Goal: Register for event/course

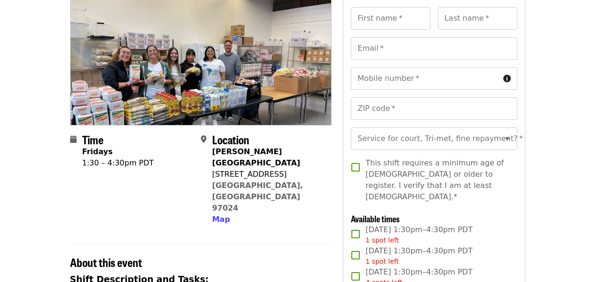
scroll to position [101, 0]
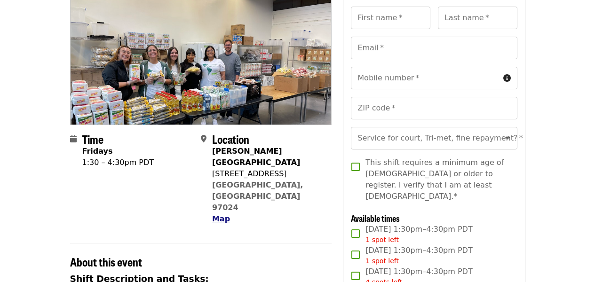
click at [223, 215] on span "Map" at bounding box center [221, 219] width 18 height 9
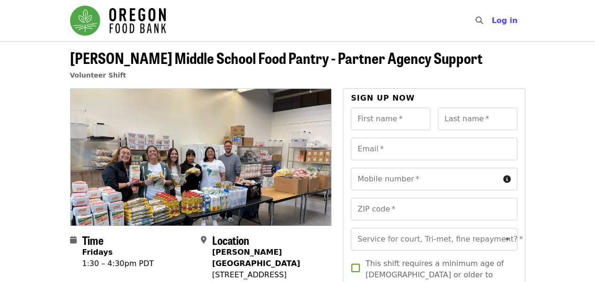
scroll to position [0, 0]
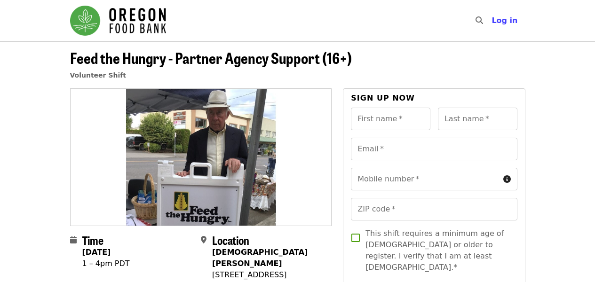
scroll to position [-1, 0]
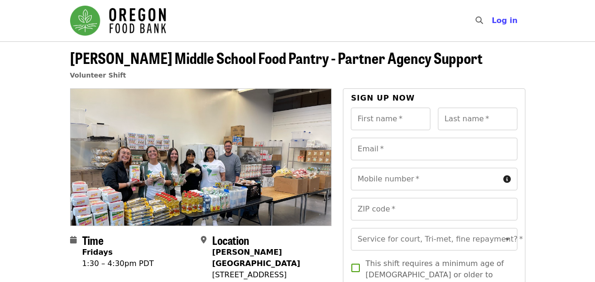
scroll to position [-2, 0]
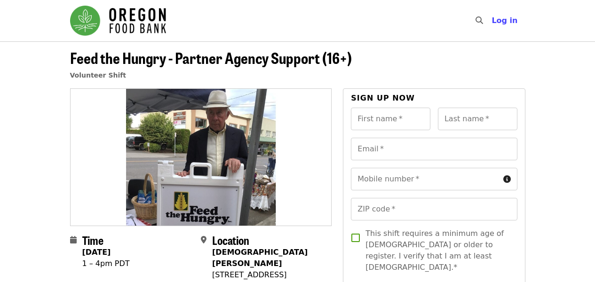
scroll to position [-3, 0]
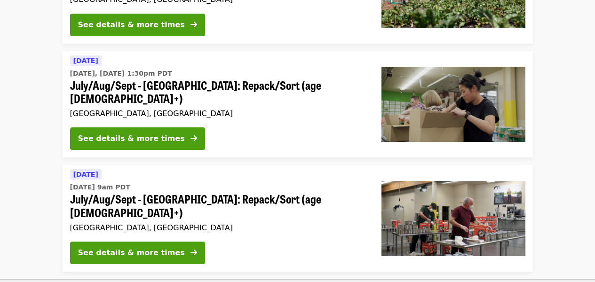
scroll to position [154, 0]
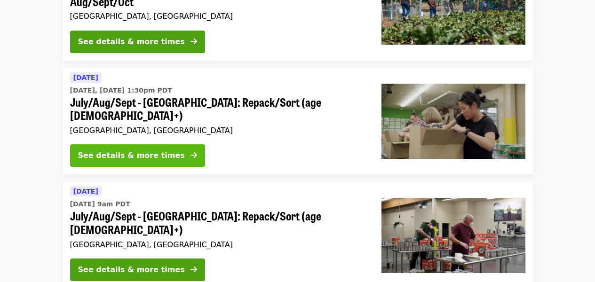
click at [158, 150] on div "See details & more times" at bounding box center [131, 155] width 107 height 11
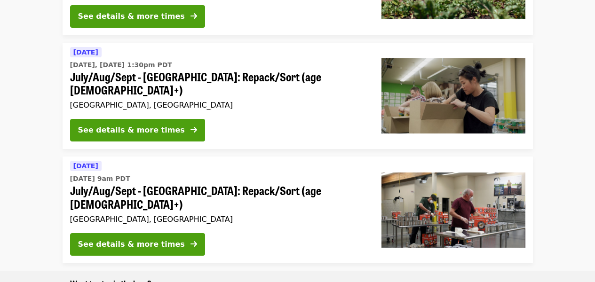
scroll to position [188, 0]
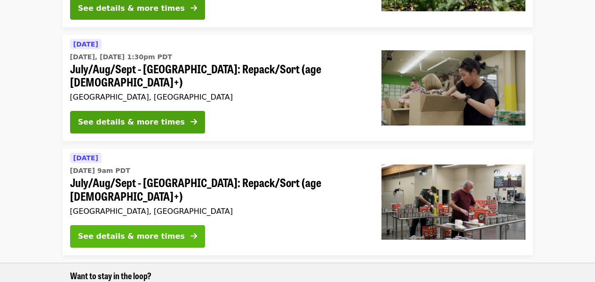
click at [115, 231] on div "See details & more times" at bounding box center [131, 236] width 107 height 11
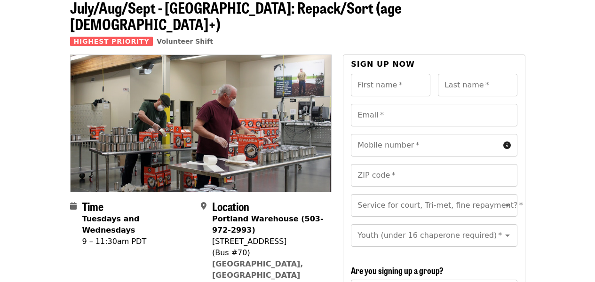
scroll to position [12, 0]
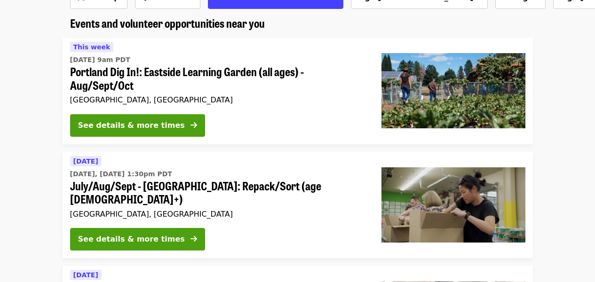
scroll to position [67, 0]
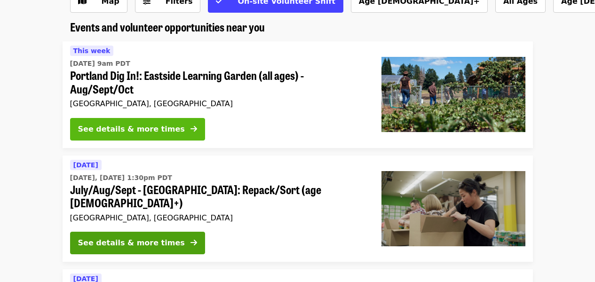
click at [135, 129] on div "See details & more times" at bounding box center [131, 129] width 107 height 11
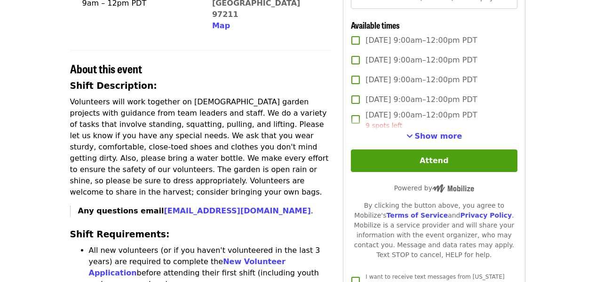
scroll to position [275, 0]
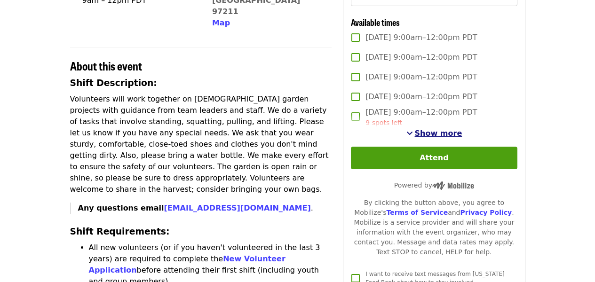
click at [425, 138] on span "Show more" at bounding box center [439, 133] width 48 height 9
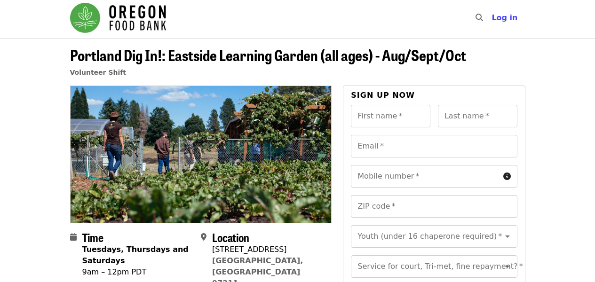
scroll to position [0, 0]
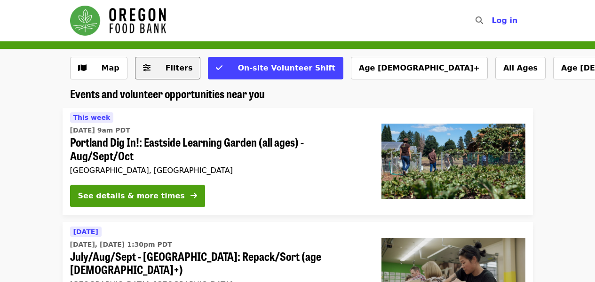
click at [147, 68] on icon "sliders-h icon" at bounding box center [147, 68] width 8 height 9
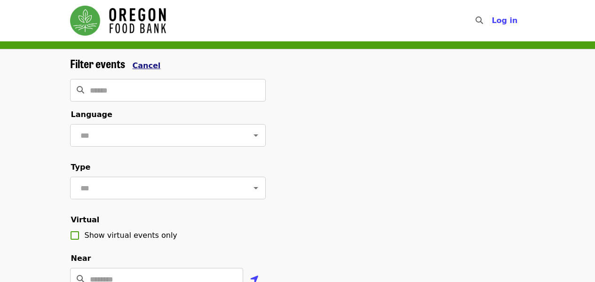
click at [147, 69] on span "Cancel" at bounding box center [147, 65] width 28 height 9
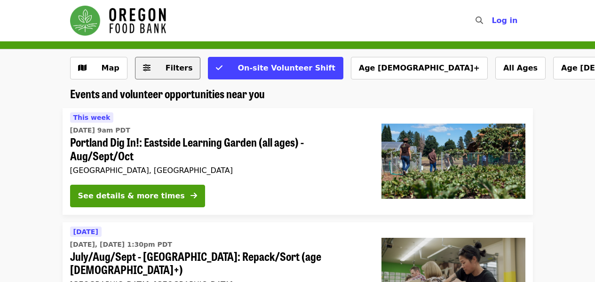
click at [146, 69] on icon "sliders-h icon" at bounding box center [147, 68] width 8 height 9
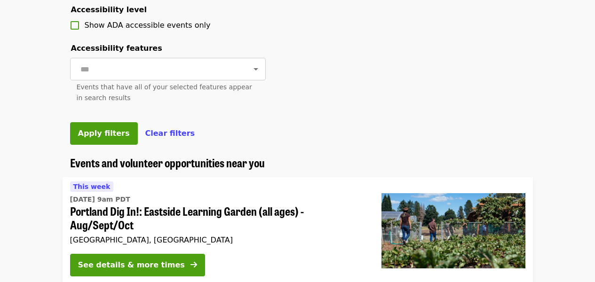
scroll to position [416, 0]
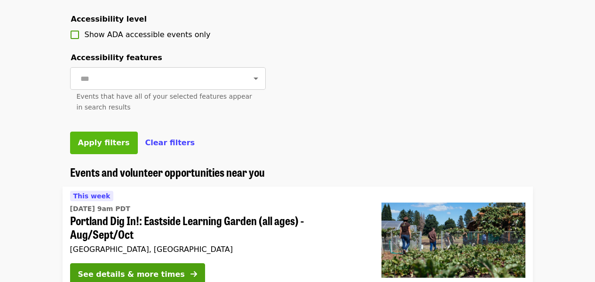
click at [108, 147] on span "Apply filters" at bounding box center [104, 142] width 52 height 9
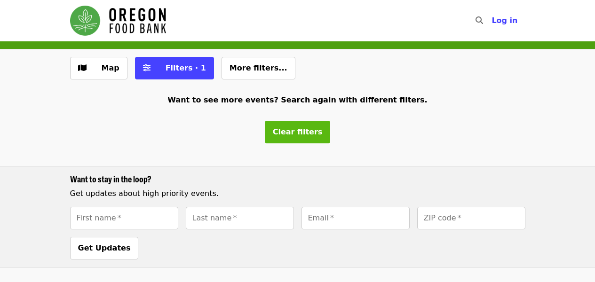
click at [285, 132] on span "Clear filters" at bounding box center [298, 131] width 50 height 9
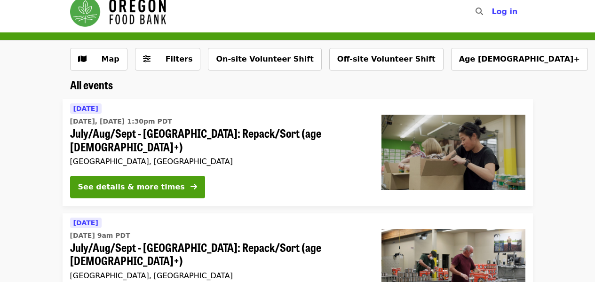
scroll to position [11, 0]
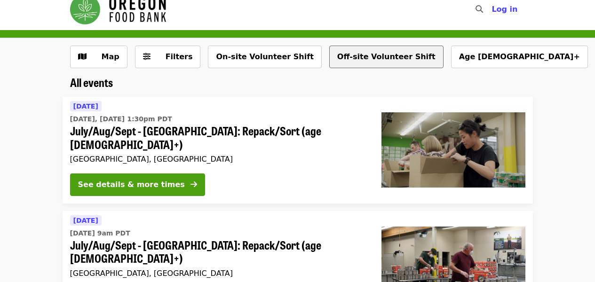
click at [352, 62] on button "Off-site Volunteer Shift" at bounding box center [386, 57] width 114 height 23
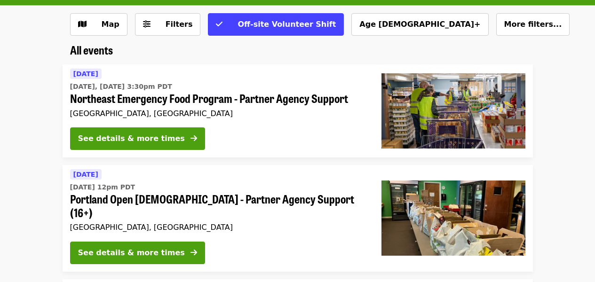
scroll to position [46, 0]
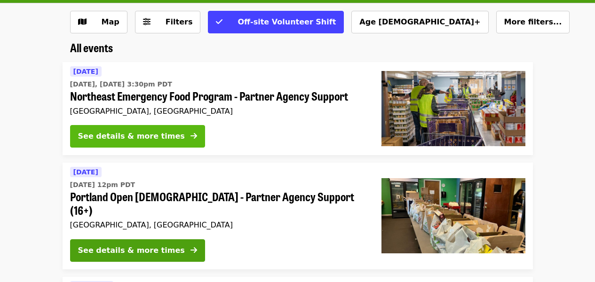
click at [157, 136] on div "See details & more times" at bounding box center [131, 136] width 107 height 11
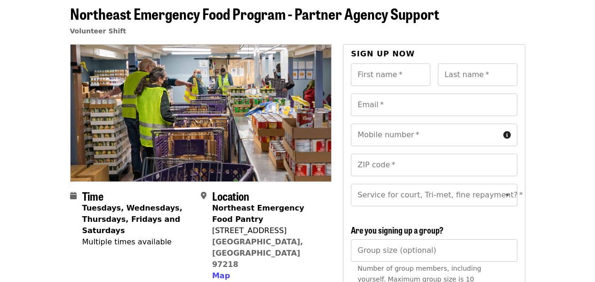
scroll to position [43, 0]
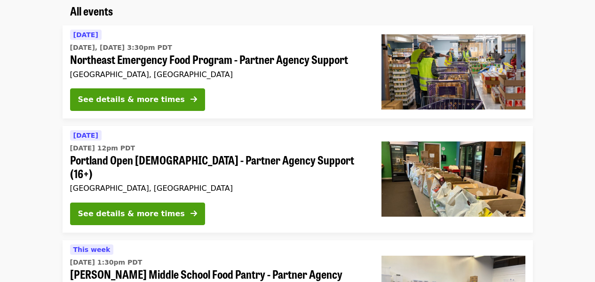
scroll to position [84, 0]
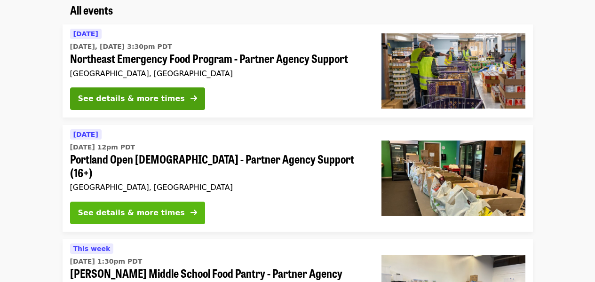
click at [153, 207] on div "See details & more times" at bounding box center [131, 212] width 107 height 11
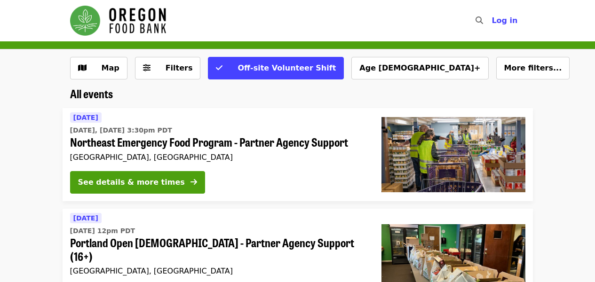
scroll to position [1, 0]
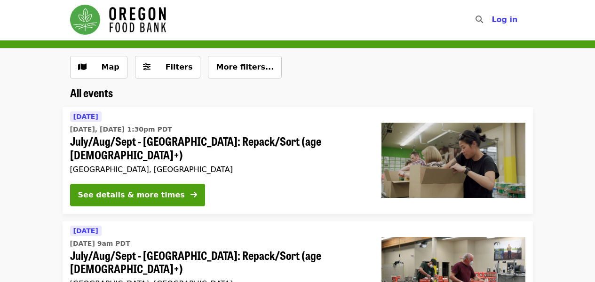
scroll to position [11, 0]
